Goal: Information Seeking & Learning: Learn about a topic

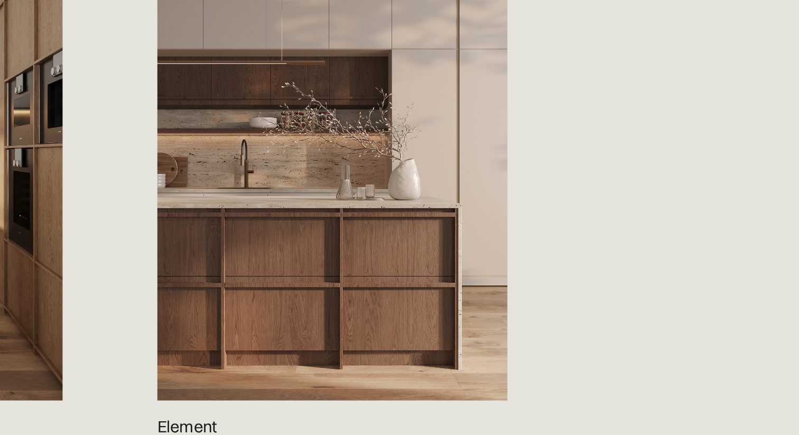
scroll to position [979, 0]
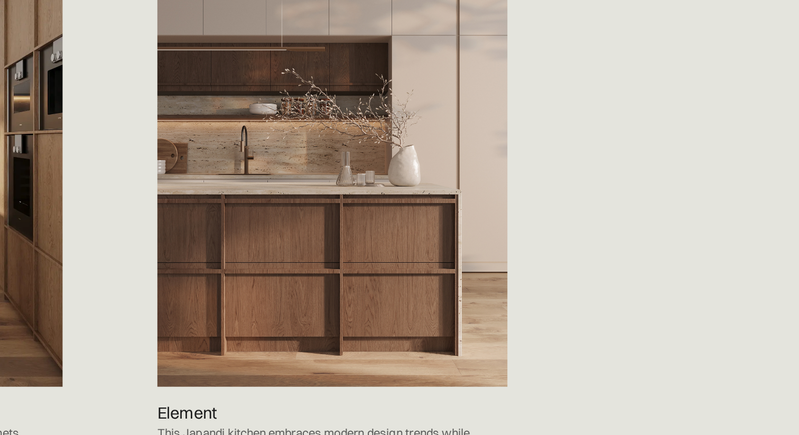
click at [536, 321] on img at bounding box center [528, 262] width 203 height 287
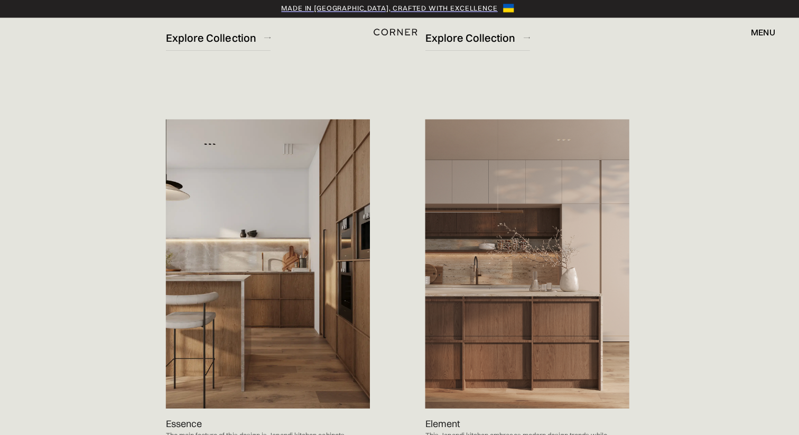
scroll to position [979, 0]
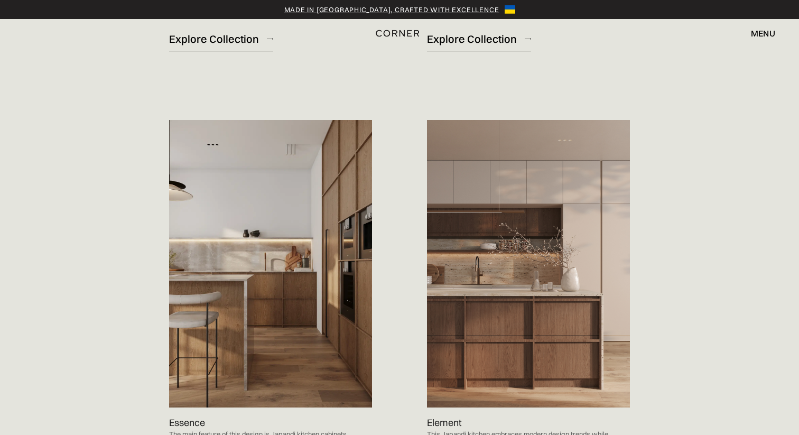
click at [482, 228] on img at bounding box center [528, 263] width 203 height 287
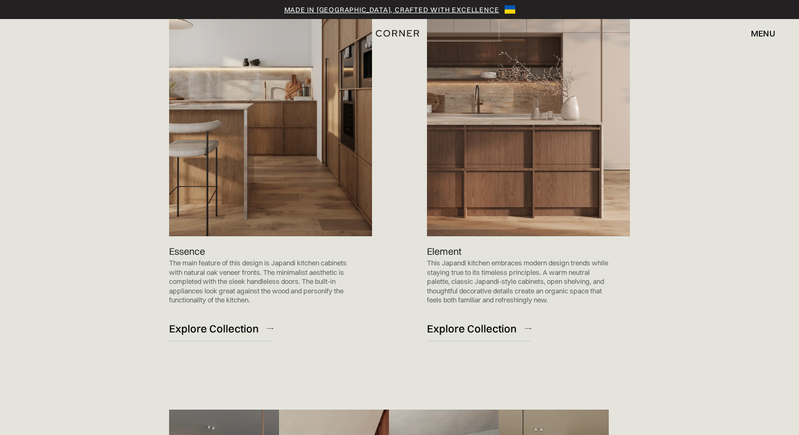
scroll to position [1164, 0]
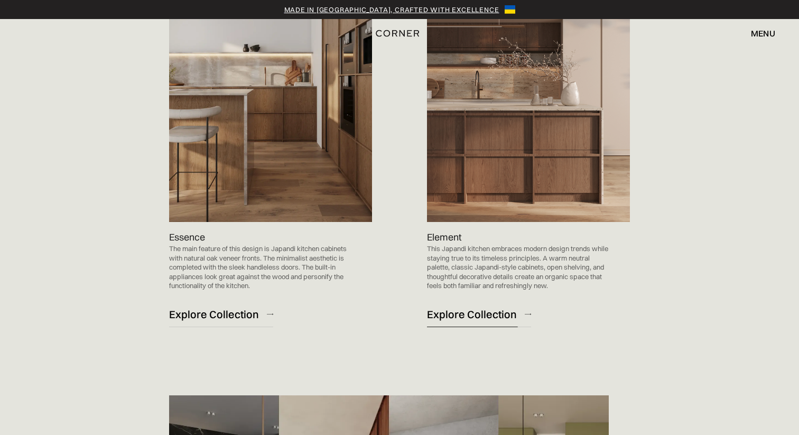
click at [470, 307] on div "Explore Collection" at bounding box center [472, 314] width 90 height 14
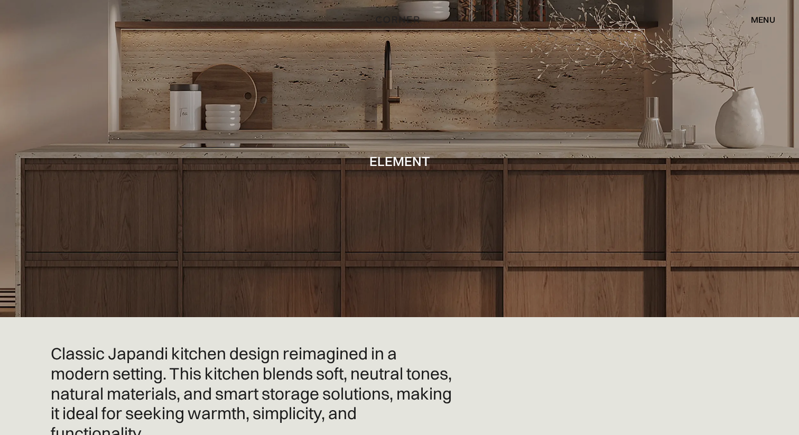
click at [281, 185] on div at bounding box center [399, 158] width 799 height 317
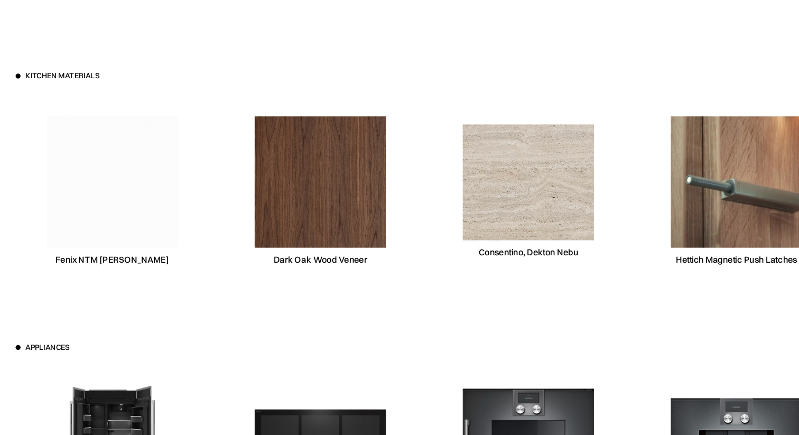
scroll to position [3182, 0]
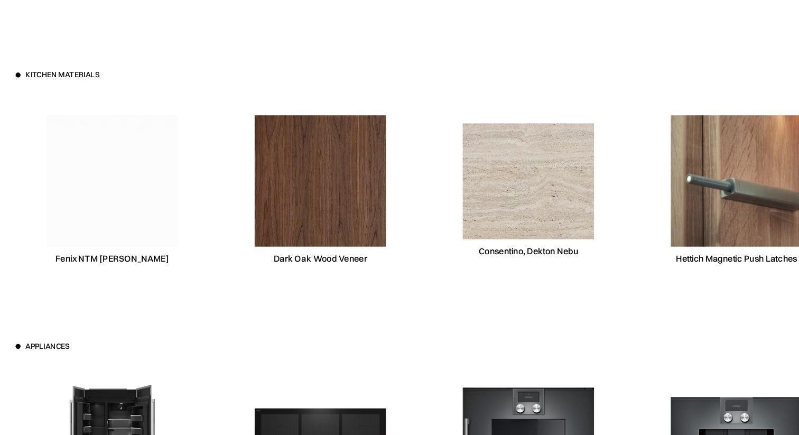
click at [330, 309] on div "Kitchen materials Fenix NTM [PERSON_NAME] Dark Oak Wood Veneer [PERSON_NAME], D…" at bounding box center [399, 355] width 729 height 633
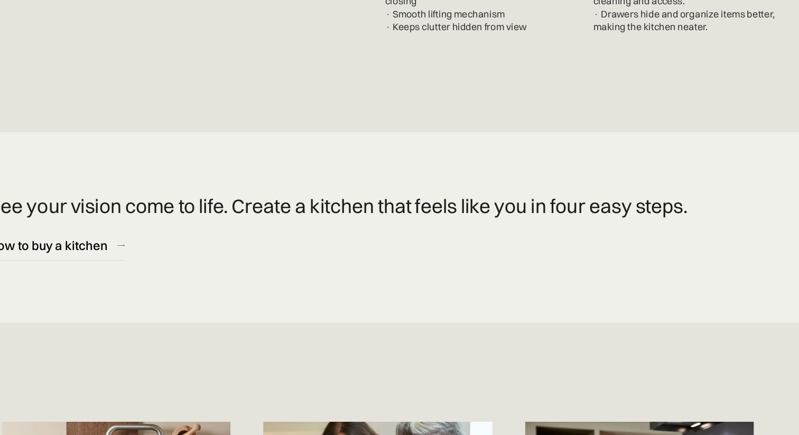
scroll to position [4452, 0]
